Goal: Transaction & Acquisition: Purchase product/service

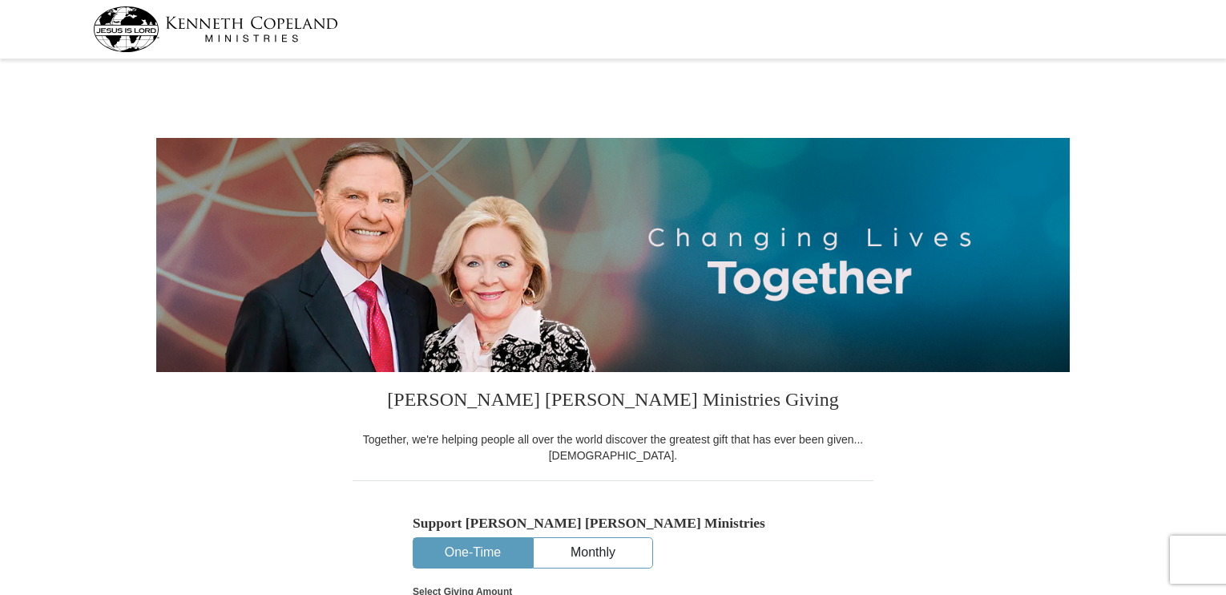
select select "MN"
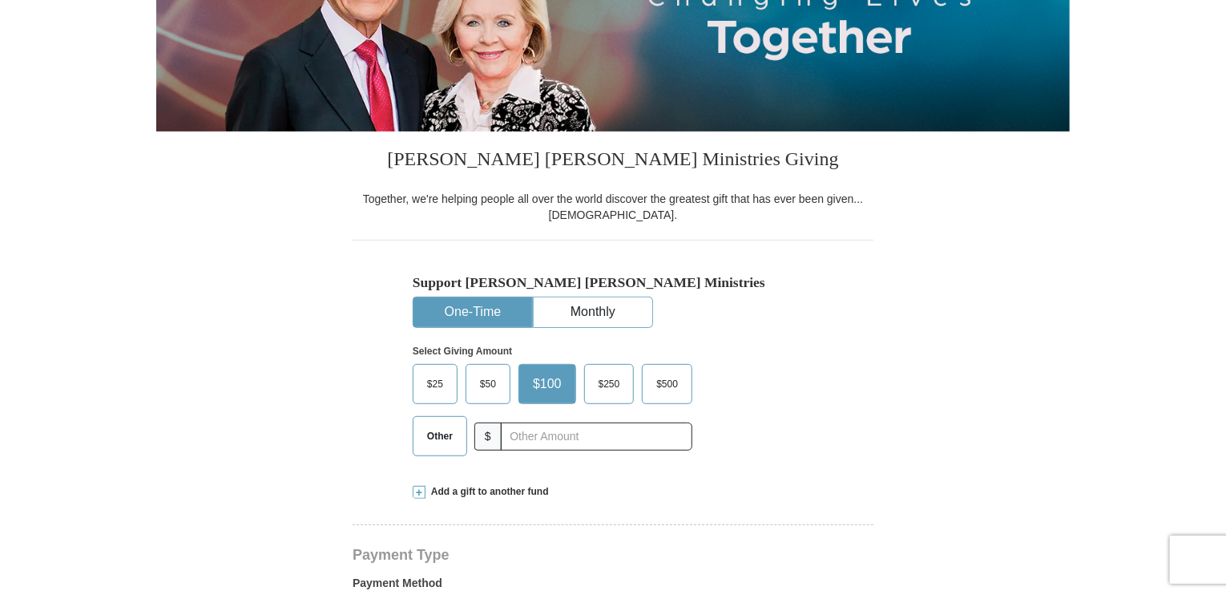
click at [436, 431] on span "Other" at bounding box center [440, 436] width 42 height 24
click at [0, 0] on input "Other" at bounding box center [0, 0] width 0 height 0
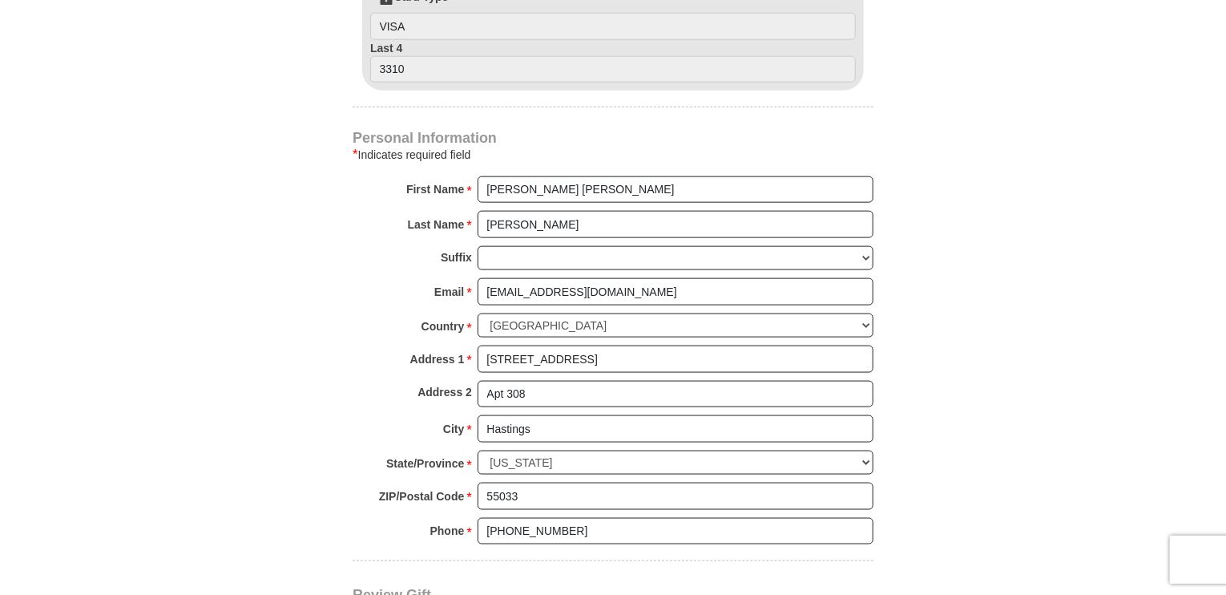
scroll to position [801, 0]
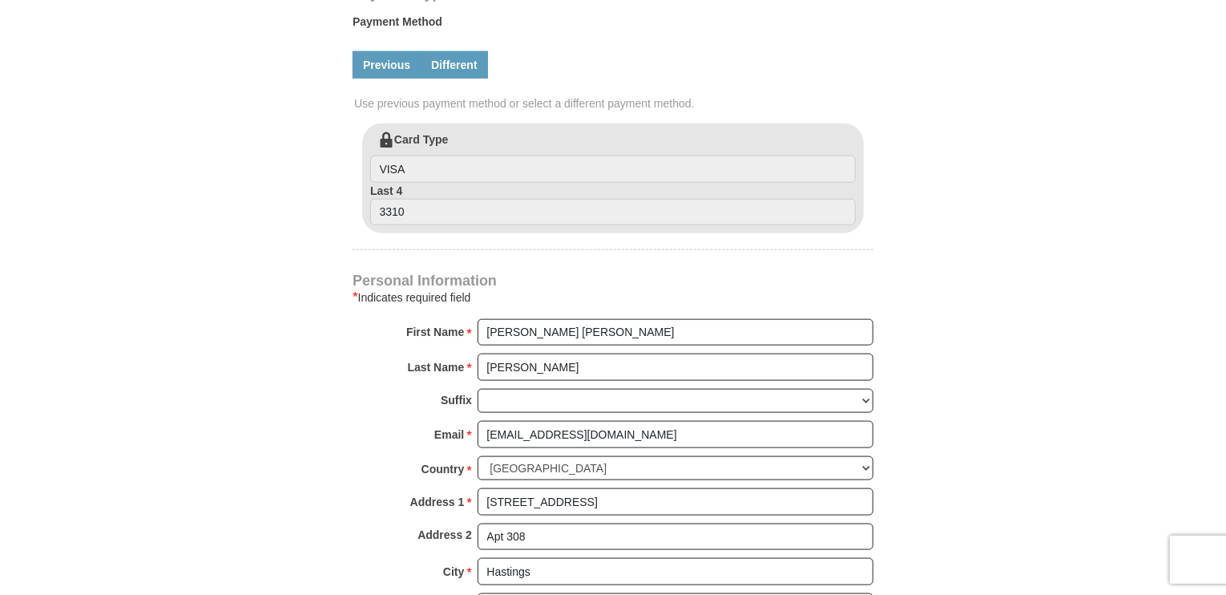
click at [456, 63] on link "Different" at bounding box center [454, 64] width 67 height 27
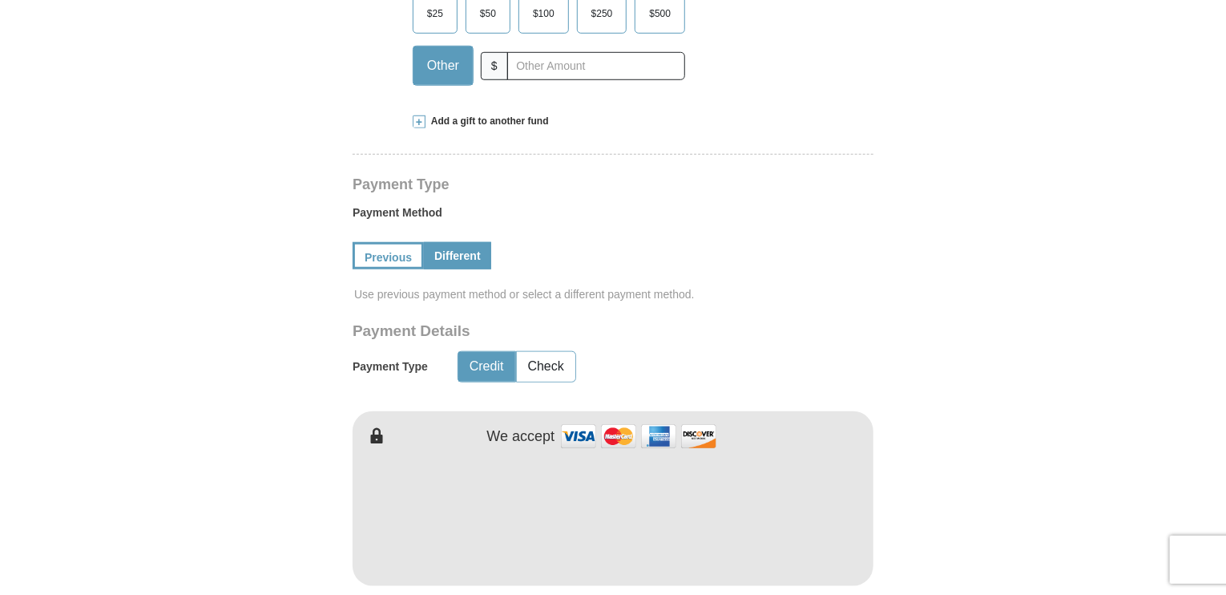
scroll to position [481, 0]
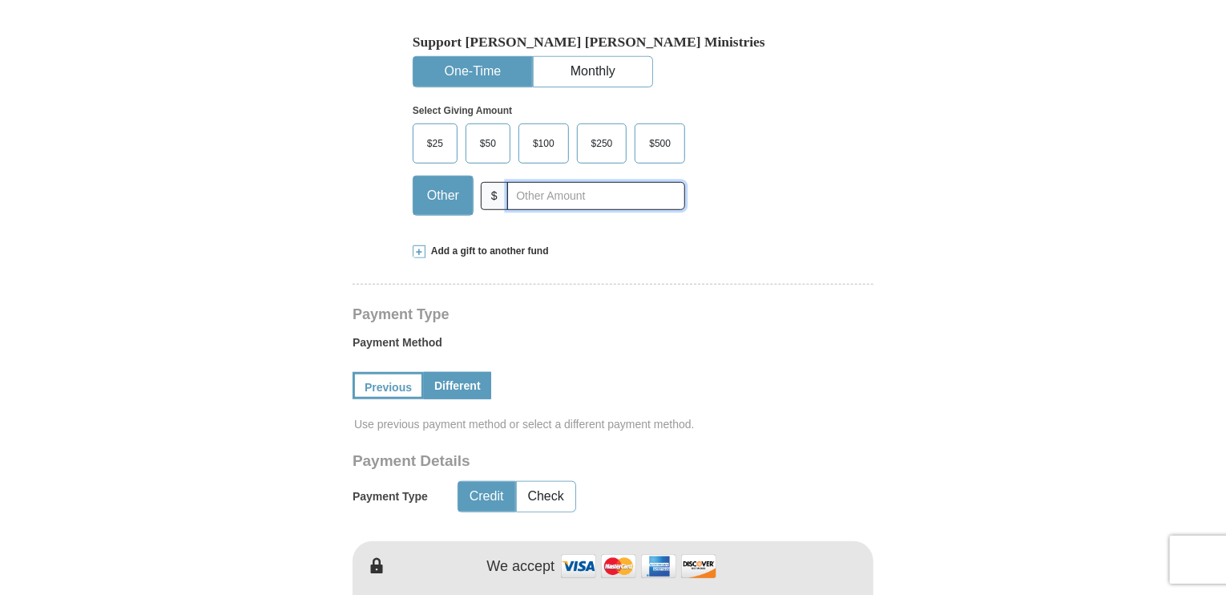
click at [519, 190] on input "text" at bounding box center [596, 196] width 178 height 28
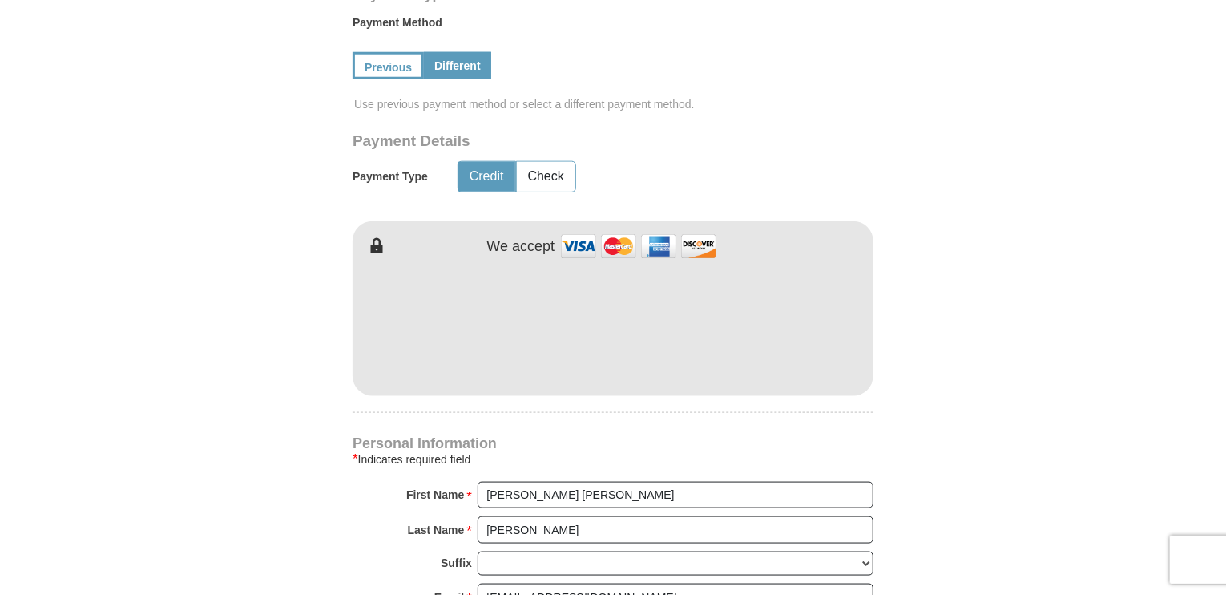
scroll to position [801, 0]
type input "28"
click at [545, 171] on button "Check" at bounding box center [546, 176] width 58 height 30
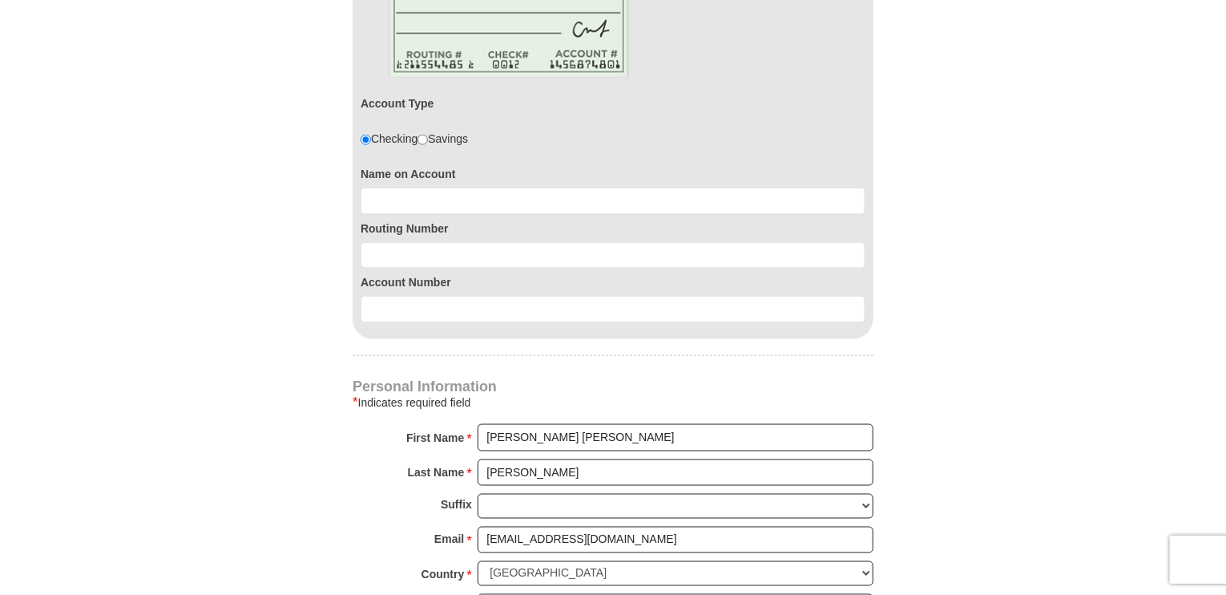
scroll to position [1042, 0]
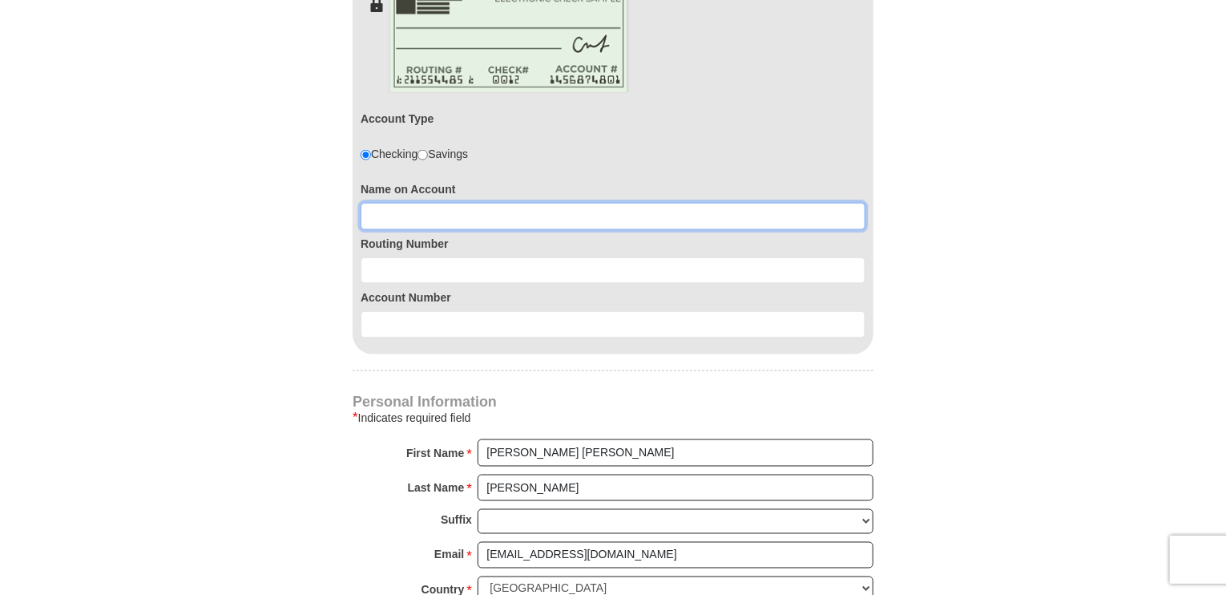
click at [376, 219] on input at bounding box center [613, 216] width 505 height 27
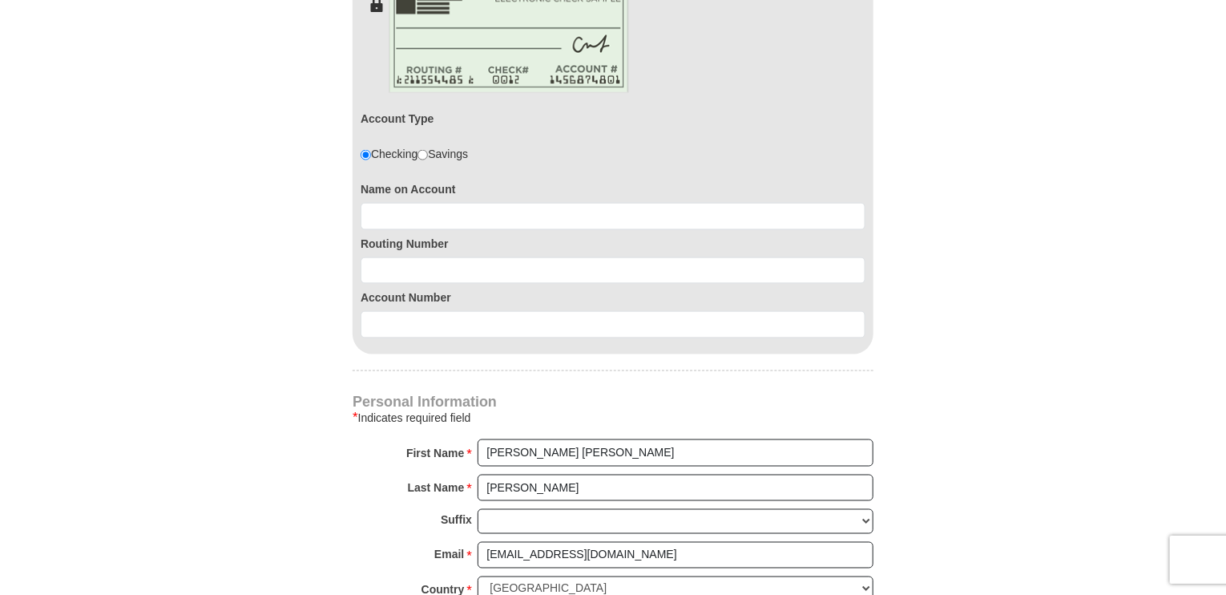
click at [212, 304] on form "[PERSON_NAME] [PERSON_NAME] Ministries Giving Together, we're helping people al…" at bounding box center [612, 65] width 913 height 2087
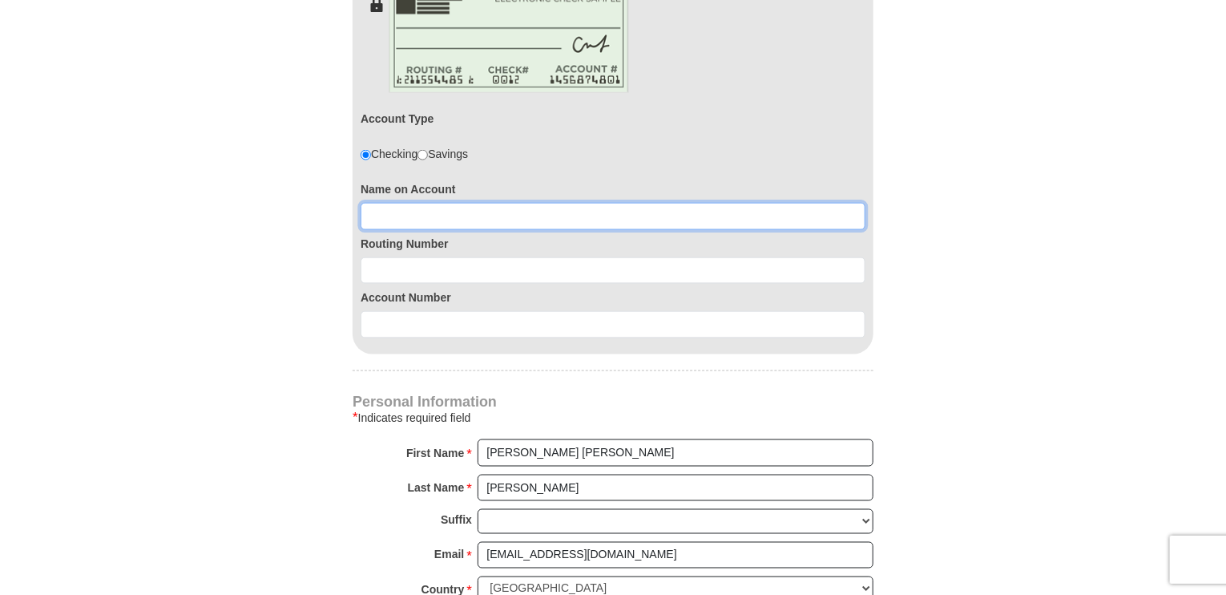
click at [375, 209] on input at bounding box center [613, 216] width 505 height 27
paste input "[PERSON_NAME]"
type input "[PERSON_NAME]"
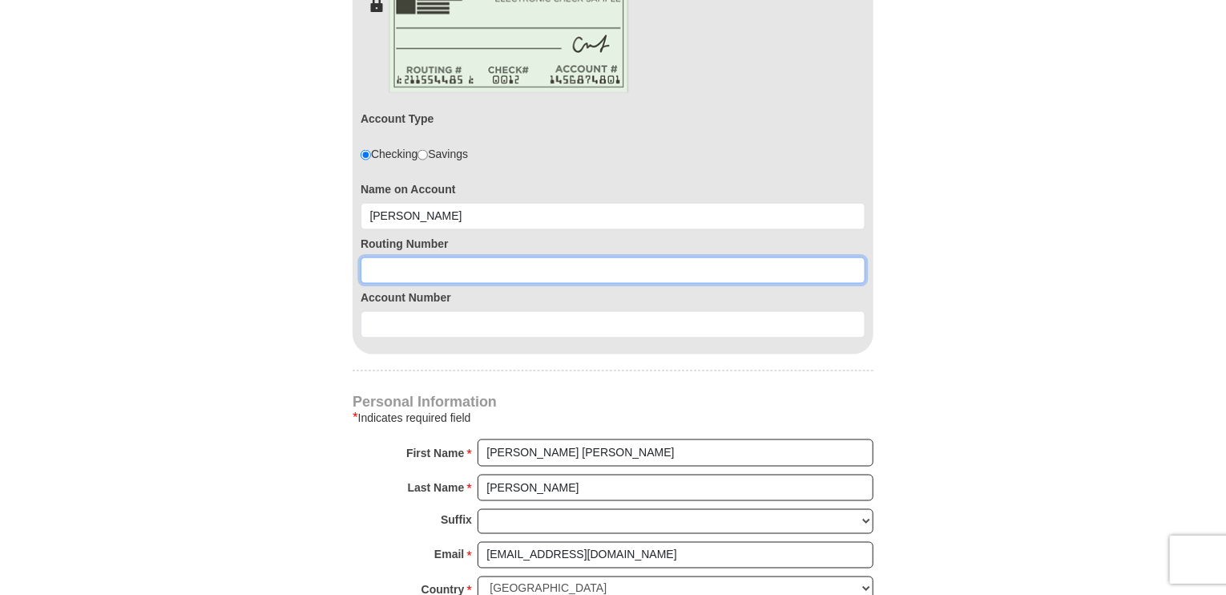
click at [381, 273] on input at bounding box center [613, 270] width 505 height 27
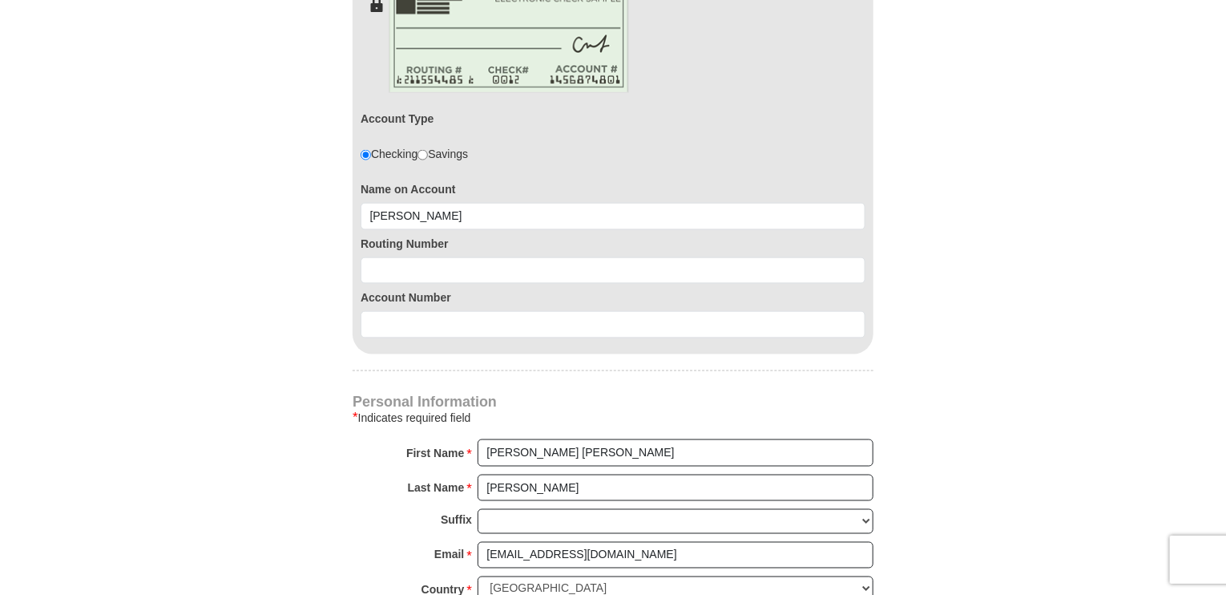
click at [187, 408] on form "[PERSON_NAME] [PERSON_NAME] Ministries Giving Together, we're helping people al…" at bounding box center [612, 65] width 913 height 2087
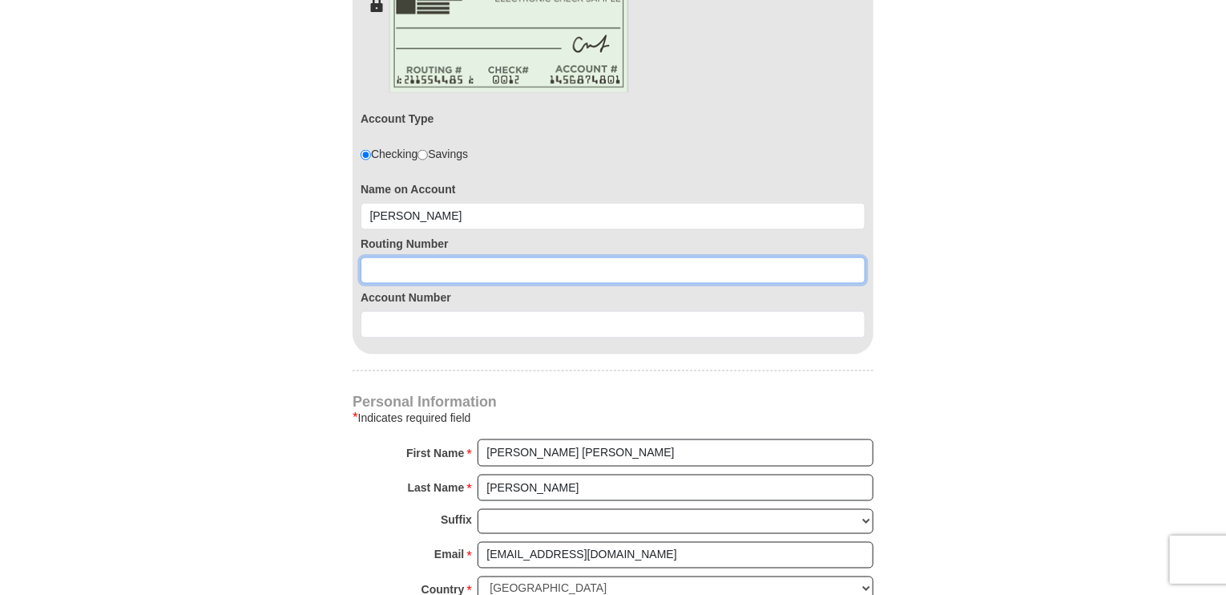
click at [376, 270] on input at bounding box center [613, 270] width 505 height 27
paste input "091914370"
type input "091914370"
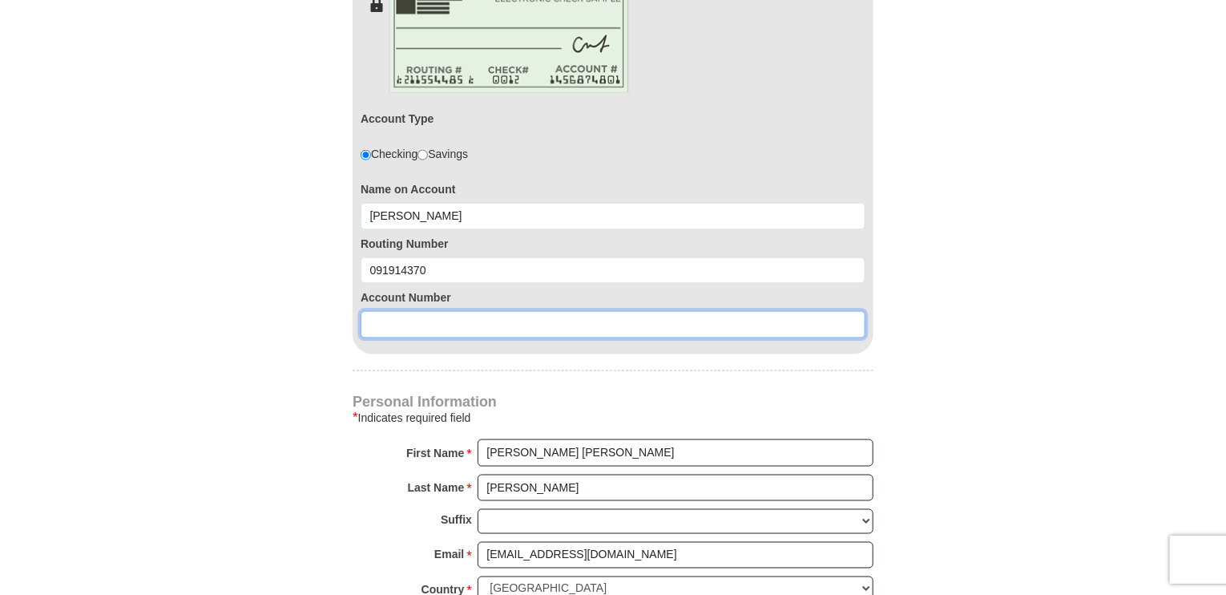
click at [392, 325] on input at bounding box center [613, 324] width 505 height 27
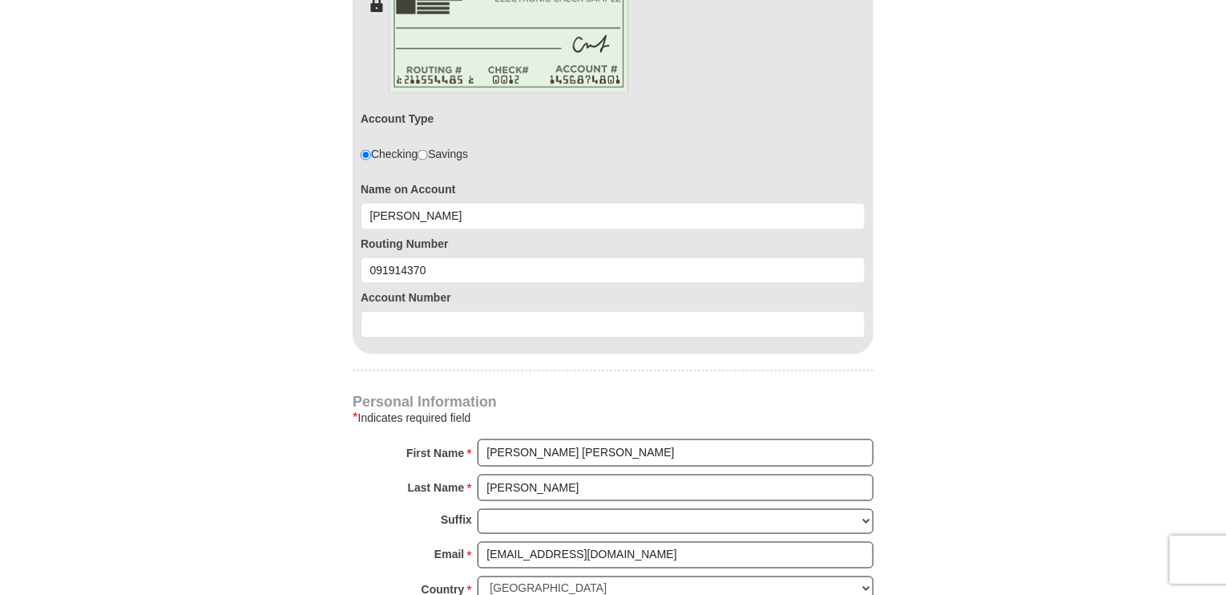
click at [194, 369] on form "[PERSON_NAME] [PERSON_NAME] Ministries Giving Together, we're helping people al…" at bounding box center [612, 65] width 913 height 2087
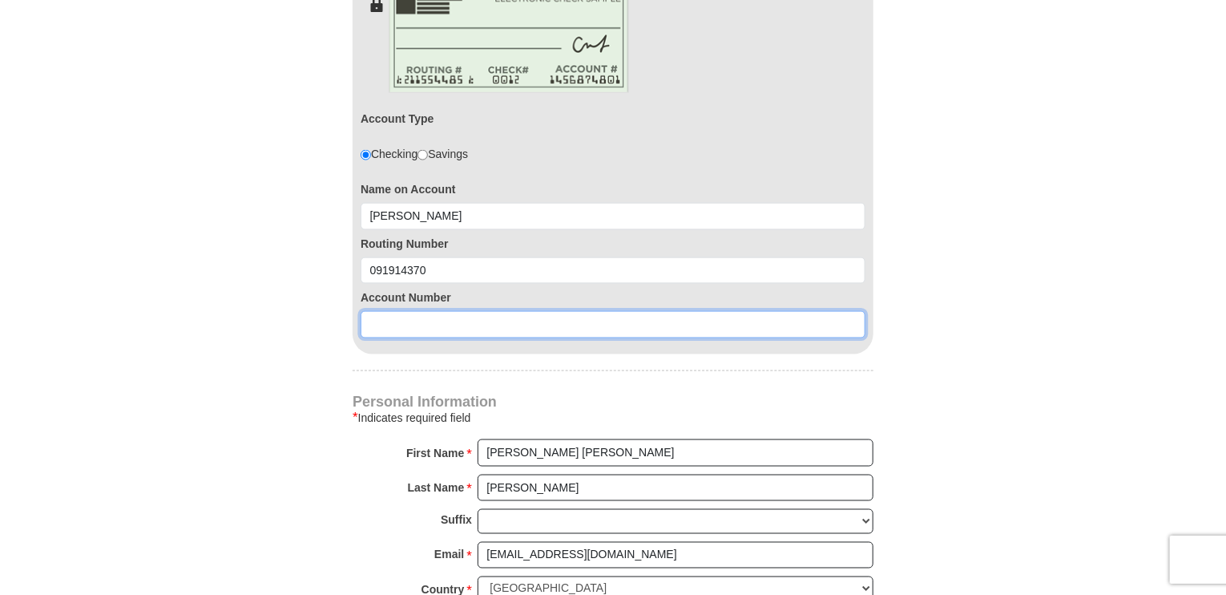
click at [385, 323] on input at bounding box center [613, 324] width 505 height 27
paste input "339784"
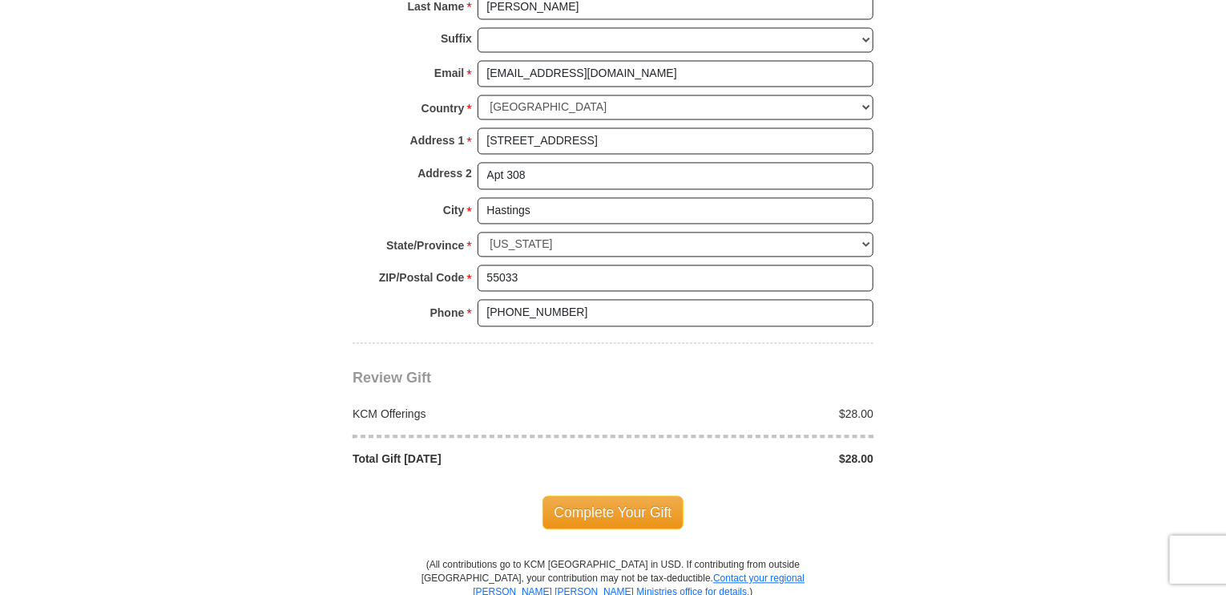
scroll to position [1603, 0]
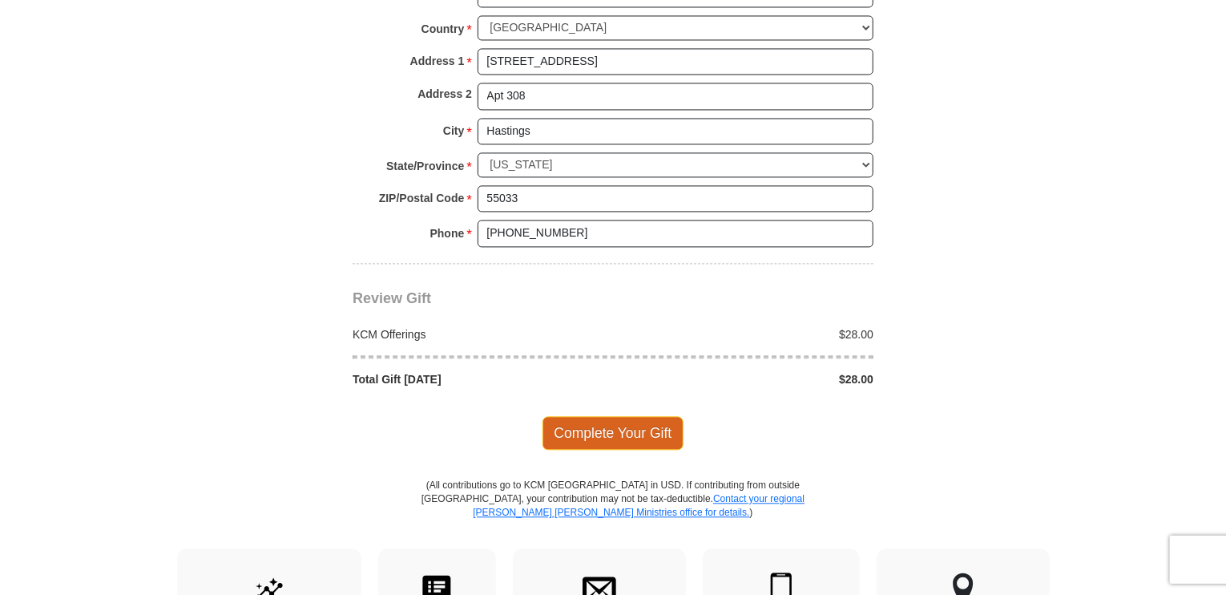
type input "339784"
click at [606, 421] on span "Complete Your Gift" at bounding box center [613, 433] width 142 height 34
